Goal: Task Accomplishment & Management: Manage account settings

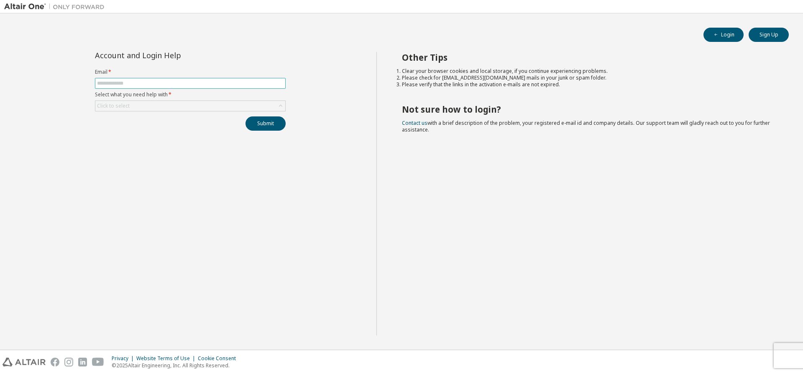
click at [155, 80] on input "text" at bounding box center [190, 83] width 187 height 7
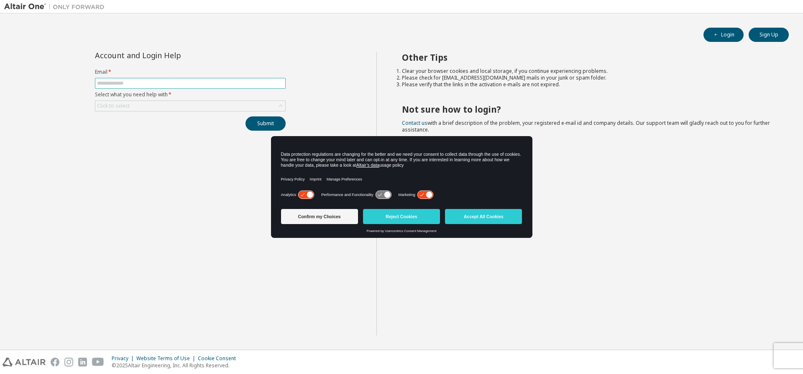
click at [162, 80] on input "text" at bounding box center [190, 83] width 187 height 7
type input "**********"
click at [162, 108] on div "Click to select" at bounding box center [190, 106] width 190 height 10
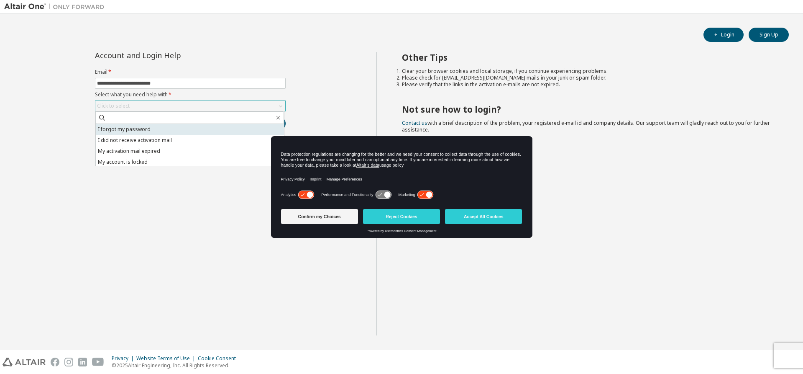
click at [154, 130] on li "I forgot my password" at bounding box center [190, 129] width 188 height 11
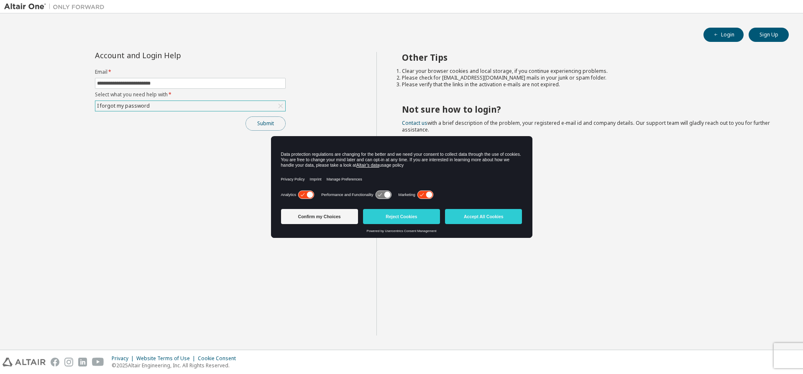
click at [256, 126] on button "Submit" at bounding box center [266, 123] width 40 height 14
click at [487, 218] on button "Accept All Cookies" at bounding box center [483, 216] width 77 height 15
